Goal: Information Seeking & Learning: Find specific fact

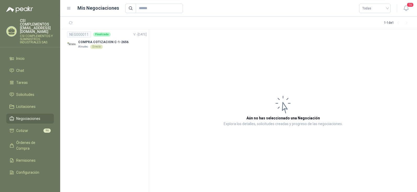
click at [98, 107] on section "NEG000011 Finalizada V. - [DATE] COMPRA COTIZACION C-1-2656 Almatec Directo" at bounding box center [104, 110] width 89 height 163
click at [31, 92] on span "Solicitudes" at bounding box center [25, 95] width 18 height 6
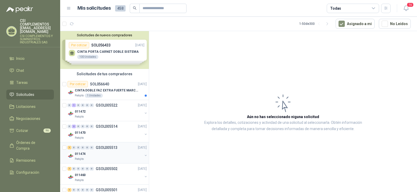
click at [89, 148] on div "1 0 0 0 0 0" at bounding box center [81, 148] width 26 height 4
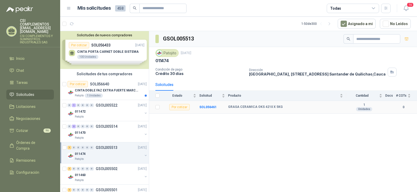
click at [230, 108] on b "GRASA CERAMICA OKS 4210 X 5KG" at bounding box center [255, 107] width 55 height 4
drag, startPoint x: 230, startPoint y: 106, endPoint x: 233, endPoint y: 112, distance: 6.4
click at [233, 112] on td "GRASA CERAMICA OKS 4210 X 5KG" at bounding box center [287, 107] width 118 height 13
drag, startPoint x: 228, startPoint y: 106, endPoint x: 287, endPoint y: 107, distance: 58.9
click at [287, 107] on div "GRASA CERAMICA OKS 4210 X 5KG" at bounding box center [285, 107] width 115 height 4
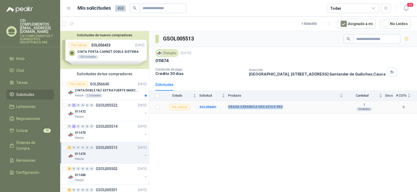
copy b "GRASA CERAMICA OKS 4210 X 5KG"
click at [113, 147] on p "GSOL005513" at bounding box center [107, 148] width 22 height 4
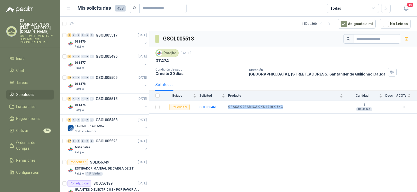
scroll to position [209, 0]
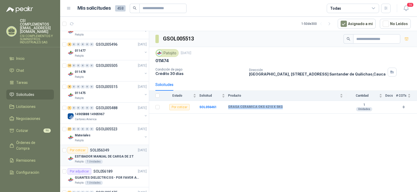
click at [99, 156] on p "ESTIBADOR MANUAL DE CARGA DE 2 T" at bounding box center [104, 156] width 59 height 5
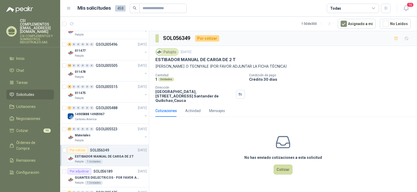
click at [156, 65] on p "[PERSON_NAME] O TECNIYALE (POR FAVOR ADJUNTAR LA FICHA TÉCNICA)" at bounding box center [284, 67] width 256 height 6
drag, startPoint x: 156, startPoint y: 65, endPoint x: 293, endPoint y: 71, distance: 137.1
click at [293, 71] on div "Patojito [DATE] ESTIBADOR MANUAL DE CARGA DE 2 T [PERSON_NAME] O TECNIYALE (POR…" at bounding box center [284, 75] width 256 height 55
copy p "[PERSON_NAME] O TECNIYALE (POR FAVOR ADJUNTAR LA FICHA TÉCNICA)"
click at [202, 78] on div "1 Unidades" at bounding box center [201, 79] width 90 height 4
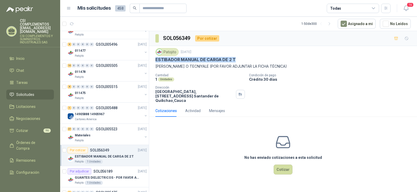
drag, startPoint x: 156, startPoint y: 58, endPoint x: 237, endPoint y: 60, distance: 80.7
click at [237, 60] on div "ESTIBADOR MANUAL DE CARGA DE 2 T" at bounding box center [284, 59] width 256 height 5
copy p "ESTIBADOR MANUAL DE CARGA DE 2 T"
